Goal: Task Accomplishment & Management: Manage account settings

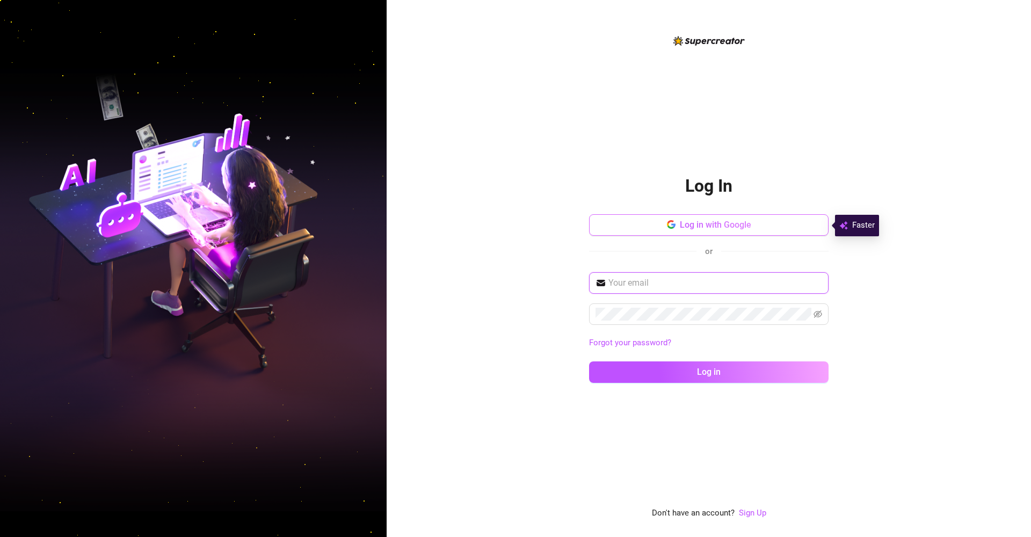
type input "[EMAIL_ADDRESS][DOMAIN_NAME]"
click at [709, 372] on button "Log in" at bounding box center [708, 371] width 239 height 21
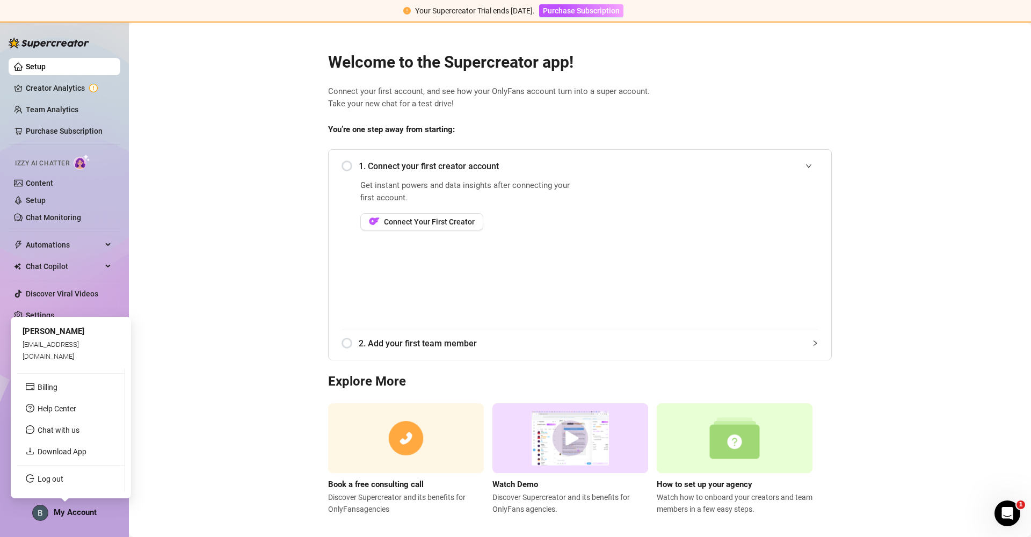
click at [66, 512] on span "My Account" at bounding box center [75, 512] width 43 height 10
click at [59, 495] on div "Brooke morebrookiee@gmail.com Billing Help Center Chat with us Download App Log…" at bounding box center [71, 408] width 120 height 182
click at [55, 481] on link "Log out" at bounding box center [51, 479] width 26 height 9
